Goal: Information Seeking & Learning: Understand process/instructions

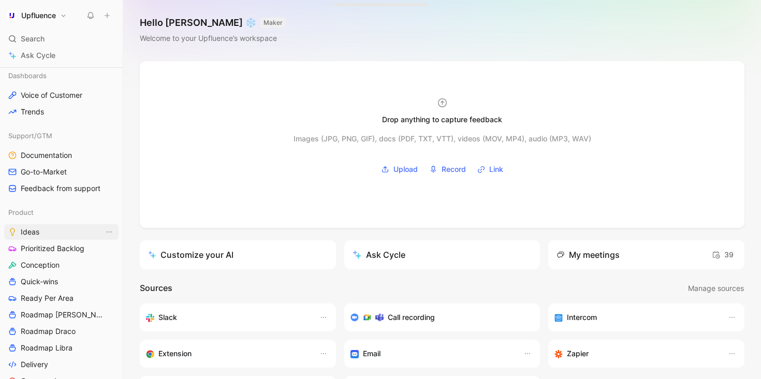
scroll to position [243, 0]
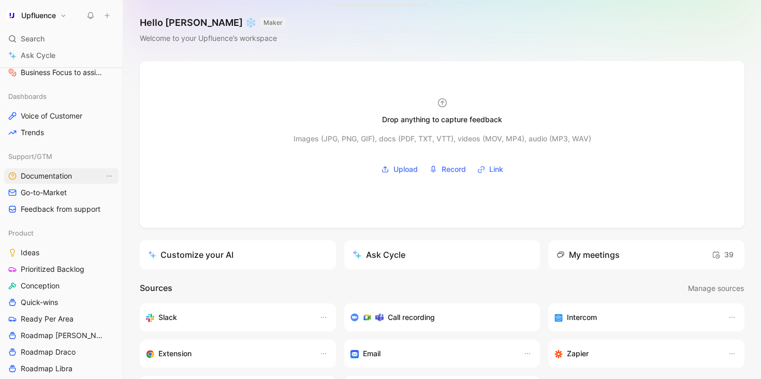
click at [55, 180] on span "Documentation" at bounding box center [46, 176] width 51 height 10
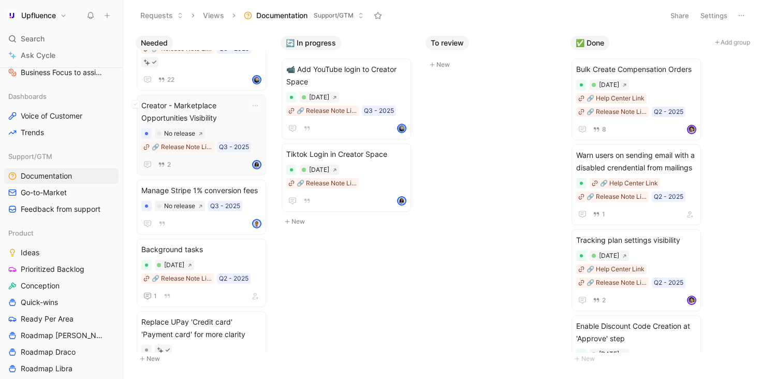
scroll to position [142, 0]
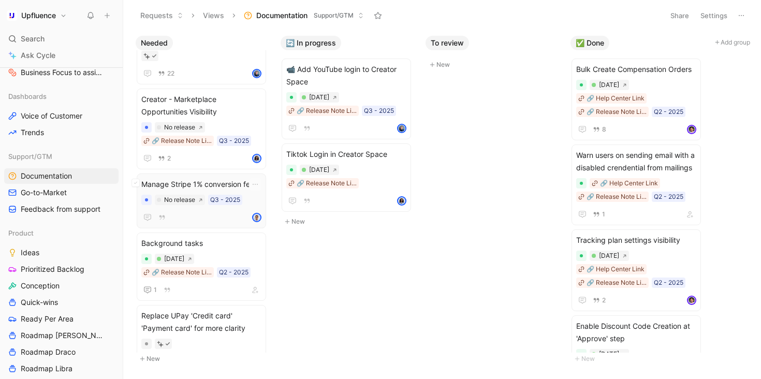
click at [226, 182] on span "Manage Stripe 1% conversion fees" at bounding box center [201, 184] width 120 height 12
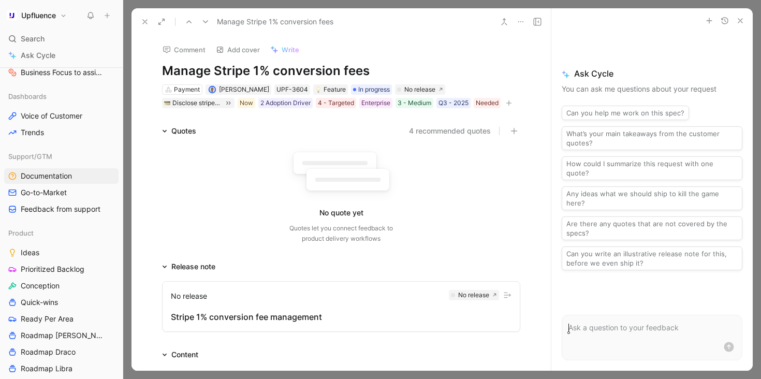
scroll to position [1, 0]
click at [476, 105] on div "Needed" at bounding box center [487, 102] width 23 height 10
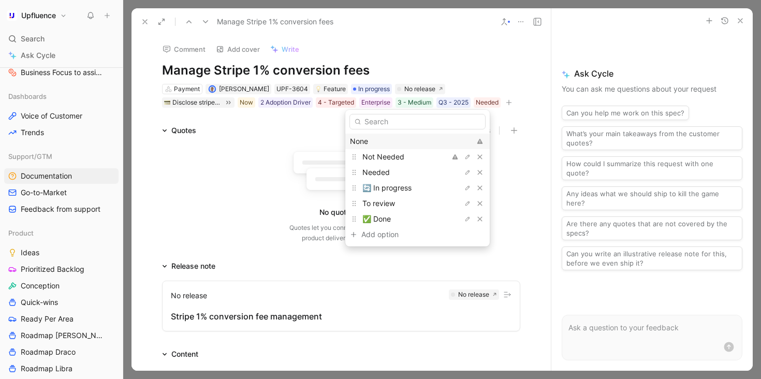
click at [408, 143] on div "None" at bounding box center [410, 141] width 121 height 12
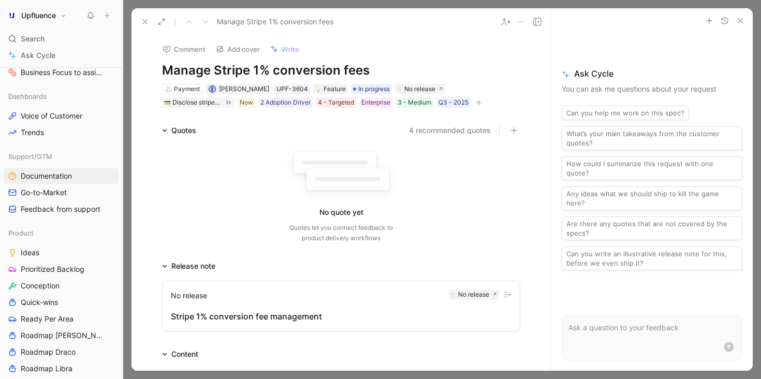
scroll to position [107, 0]
click at [143, 23] on icon at bounding box center [145, 22] width 8 height 8
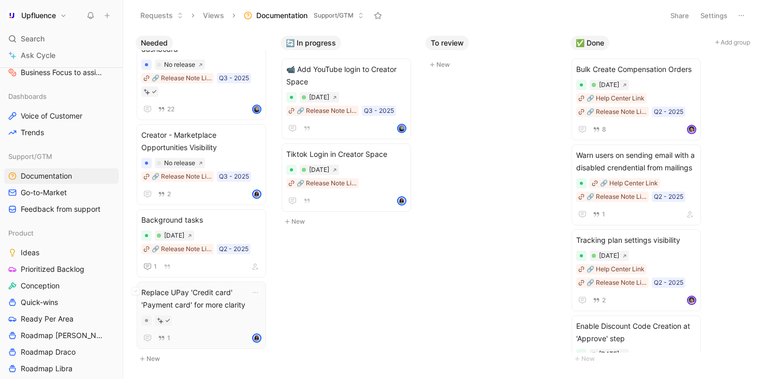
click at [221, 304] on span "Replace UPay 'Credit card' 'Payment card' for more clarity" at bounding box center [201, 298] width 120 height 25
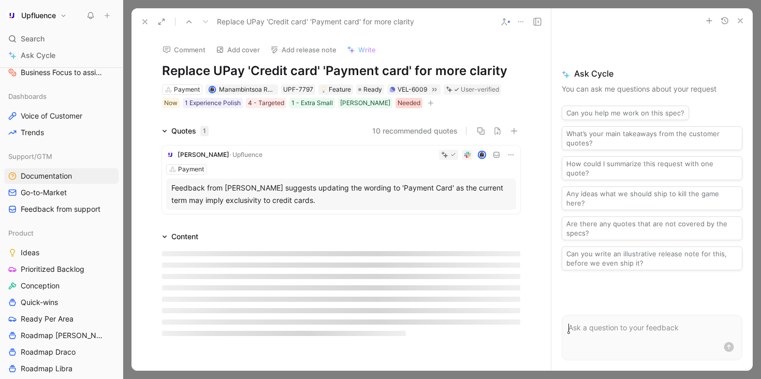
click at [397, 103] on div "Needed" at bounding box center [408, 103] width 23 height 10
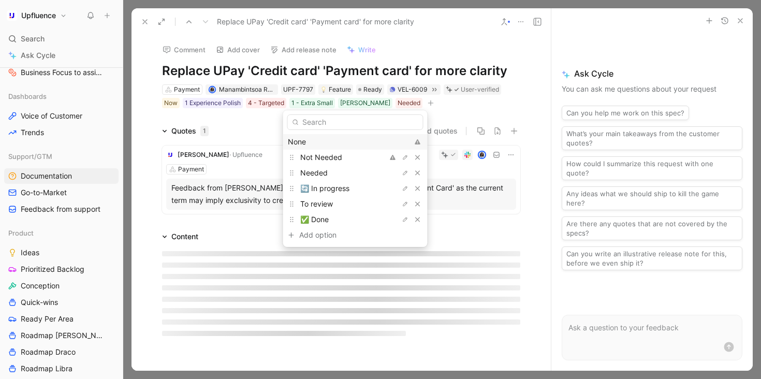
click at [341, 142] on div "None" at bounding box center [348, 142] width 121 height 12
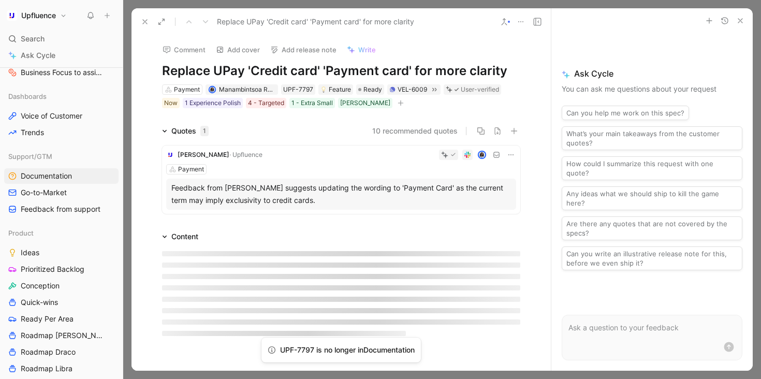
click at [148, 21] on icon at bounding box center [145, 22] width 8 height 8
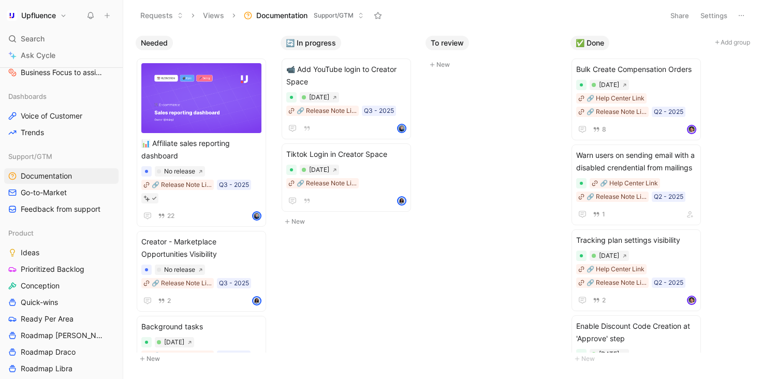
scroll to position [35, 0]
